Goal: Task Accomplishment & Management: Use online tool/utility

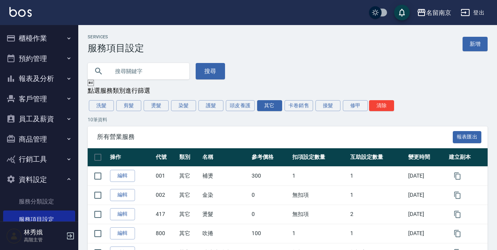
click at [33, 37] on button "櫃檯作業" at bounding box center [39, 38] width 72 height 20
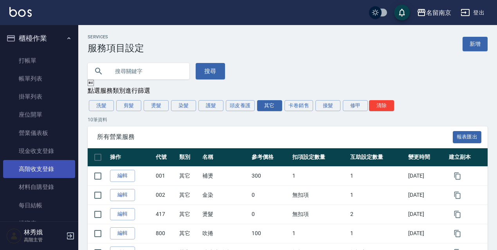
scroll to position [78, 0]
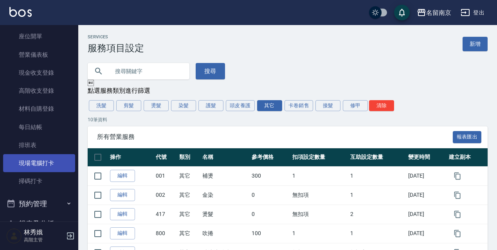
click at [41, 164] on link "現場電腦打卡" at bounding box center [39, 163] width 72 height 18
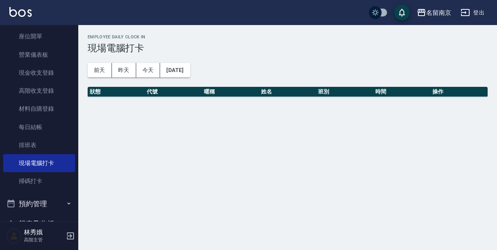
scroll to position [23, 0]
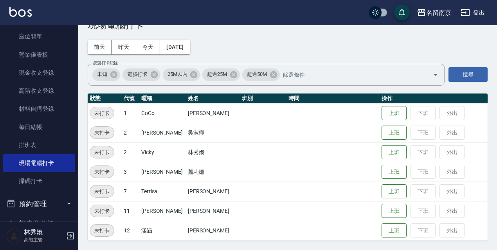
drag, startPoint x: 468, startPoint y: 13, endPoint x: 472, endPoint y: 13, distance: 3.9
click at [472, 13] on button "登出" at bounding box center [473, 12] width 30 height 14
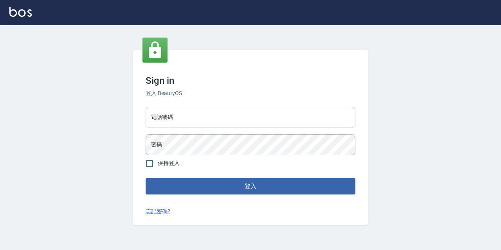
drag, startPoint x: 267, startPoint y: 119, endPoint x: 262, endPoint y: 121, distance: 5.1
click at [267, 119] on input "電話號碼" at bounding box center [251, 117] width 210 height 21
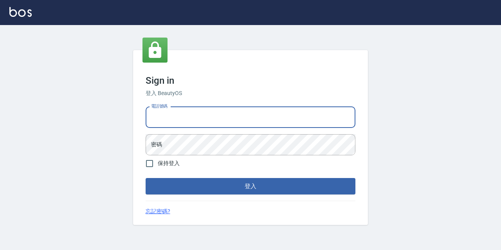
type input "0977888999"
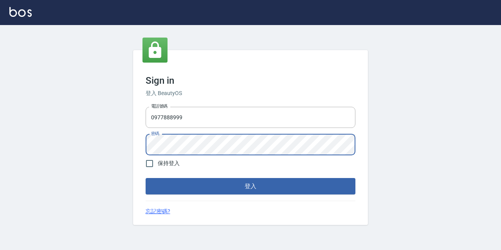
click at [146, 178] on button "登入" at bounding box center [251, 186] width 210 height 16
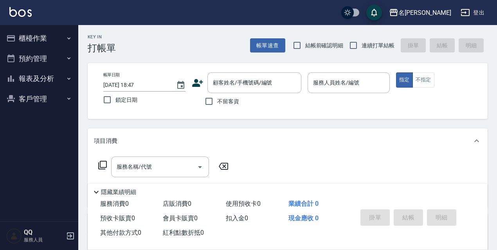
click at [77, 36] on nav "櫃檯作業 打帳單 帳單列表 現金收支登錄 材料自購登錄 現場電腦打卡 預約管理 預約管理 單日預約紀錄 單週預約紀錄 報表及分析 報表目錄 店家日報表 互助日…" at bounding box center [39, 123] width 78 height 196
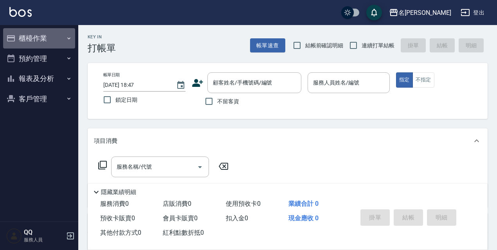
click at [75, 38] on button "櫃檯作業" at bounding box center [39, 38] width 72 height 20
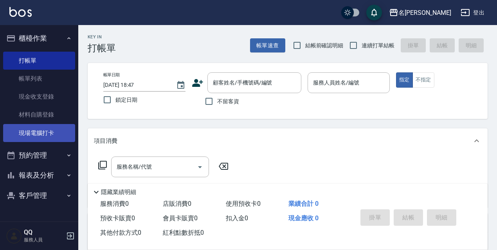
click at [58, 132] on link "現場電腦打卡" at bounding box center [39, 133] width 72 height 18
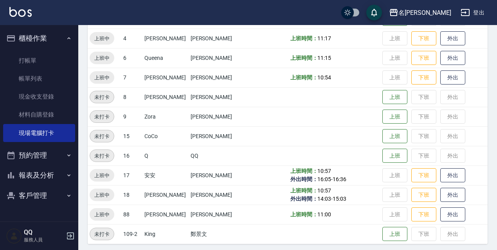
scroll to position [160, 0]
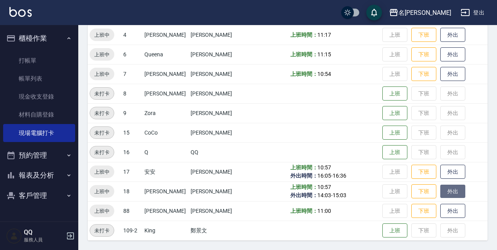
click at [449, 195] on button "外出" at bounding box center [452, 192] width 25 height 14
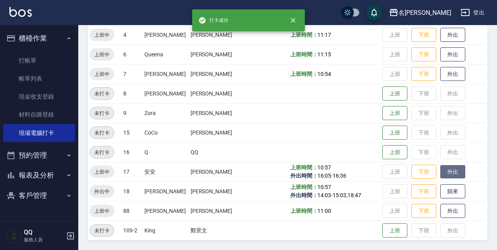
click at [443, 173] on button "外出" at bounding box center [452, 172] width 25 height 14
